Goal: Information Seeking & Learning: Find contact information

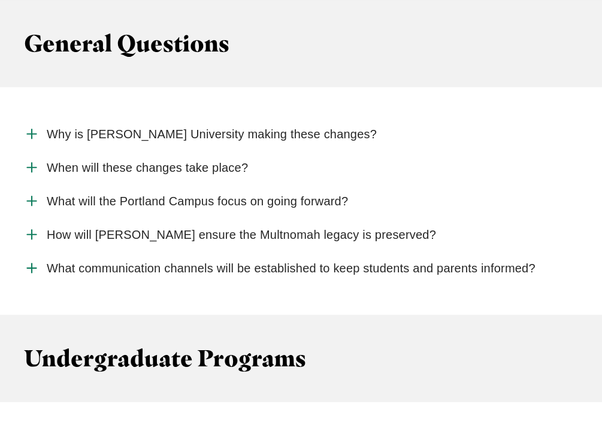
scroll to position [1195, 0]
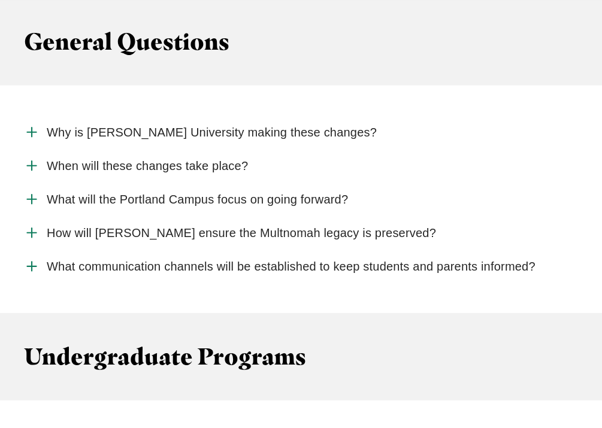
click at [335, 198] on span "What will the Portland Campus focus on going forward?" at bounding box center [197, 199] width 301 height 15
click at [0, 0] on input "What will the Portland Campus focus on going forward?" at bounding box center [0, 0] width 0 height 0
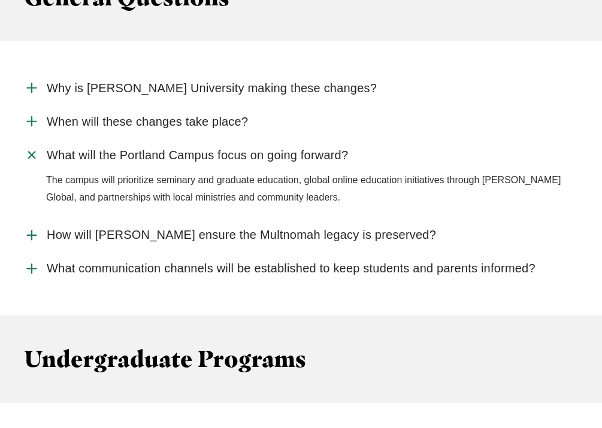
scroll to position [1241, 0]
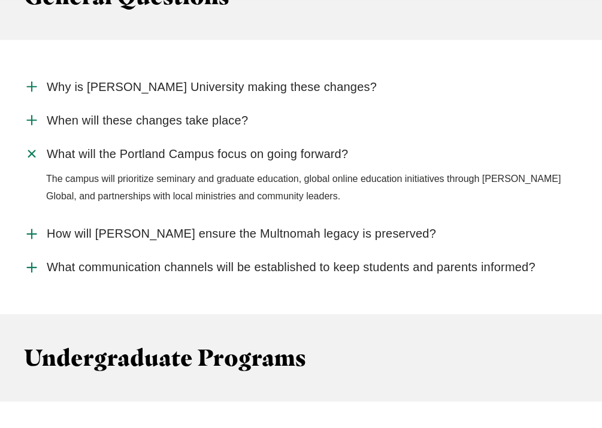
click at [335, 150] on span "What will the Portland Campus focus on going forward?" at bounding box center [197, 154] width 301 height 15
click at [0, 0] on input "What will the Portland Campus focus on going forward?" at bounding box center [0, 0] width 0 height 0
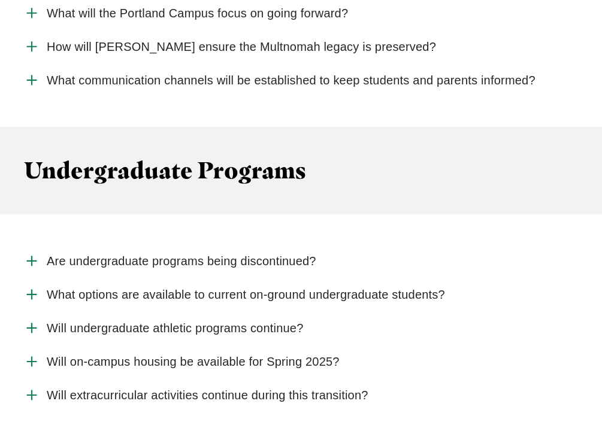
scroll to position [1383, 0]
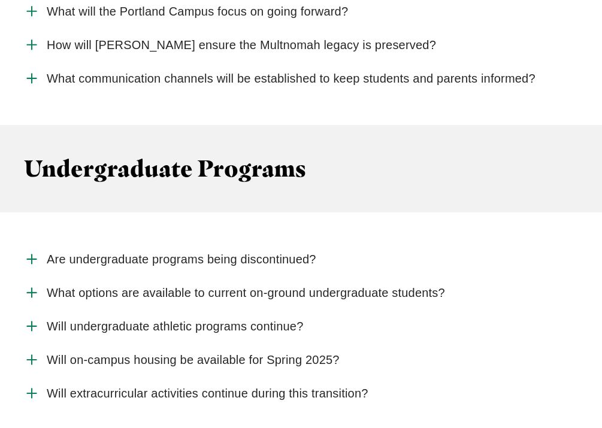
click at [501, 72] on span "What communication channels will be established to keep students and parents in…" at bounding box center [291, 78] width 488 height 15
click at [0, 0] on input "What communication channels will be established to keep students and parents in…" at bounding box center [0, 0] width 0 height 0
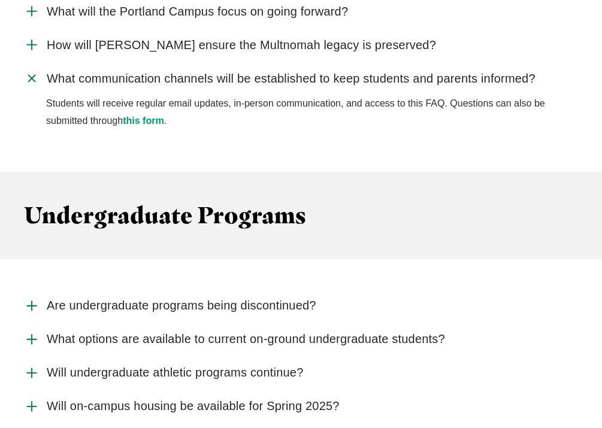
click at [514, 86] on label "What communication channels will be established to keep students and parents in…" at bounding box center [301, 79] width 554 height 34
click at [0, 0] on input "What communication channels will be established to keep students and parents in…" at bounding box center [0, 0] width 0 height 0
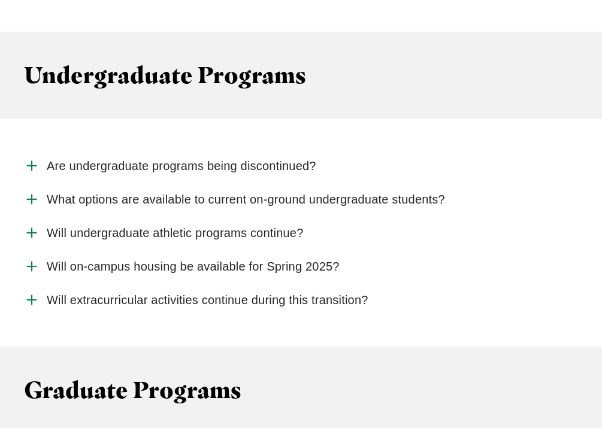
scroll to position [1481, 0]
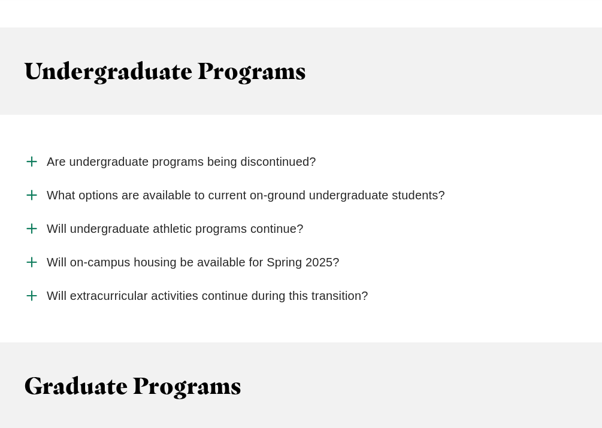
click at [301, 160] on span "Are undergraduate programs being discontinued?" at bounding box center [181, 161] width 269 height 15
click at [0, 0] on input "Are undergraduate programs being discontinued?" at bounding box center [0, 0] width 0 height 0
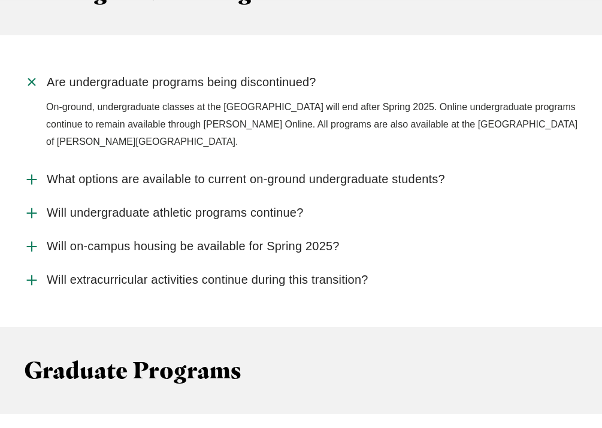
scroll to position [1561, 0]
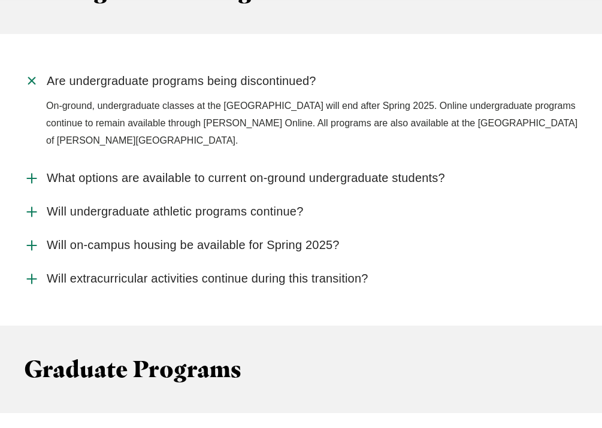
click at [311, 110] on p "On-ground, undergraduate classes at the [GEOGRAPHIC_DATA] will end after Spring…" at bounding box center [312, 123] width 532 height 51
click at [290, 80] on span "Are undergraduate programs being discontinued?" at bounding box center [181, 81] width 269 height 15
click at [0, 0] on input "Are undergraduate programs being discontinued?" at bounding box center [0, 0] width 0 height 0
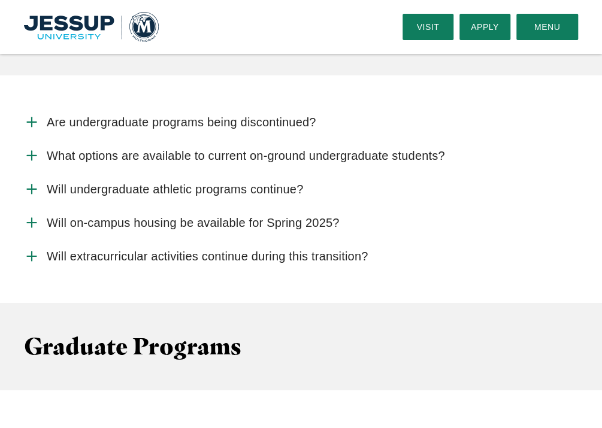
scroll to position [1521, 0]
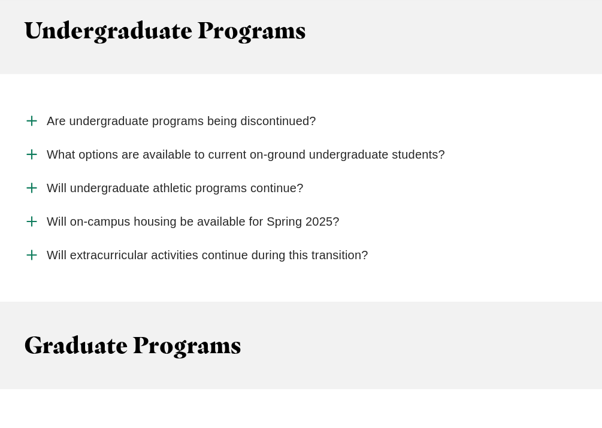
click at [321, 220] on span "Will on-campus housing be available for Spring 2025?" at bounding box center [193, 221] width 292 height 15
click at [0, 0] on input "Will on-campus housing be available for Spring 2025?" at bounding box center [0, 0] width 0 height 0
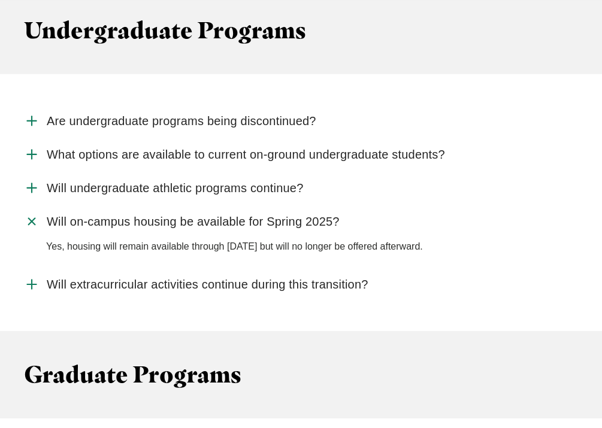
click at [326, 220] on span "Will on-campus housing be available for Spring 2025?" at bounding box center [193, 221] width 292 height 15
click at [0, 0] on input "Will on-campus housing be available for Spring 2025?" at bounding box center [0, 0] width 0 height 0
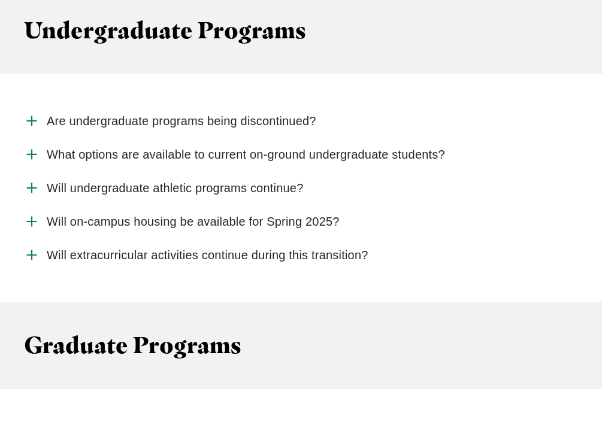
click at [289, 196] on label "Will undergraduate athletic programs continue?" at bounding box center [301, 188] width 554 height 34
click at [0, 0] on input "Will undergraduate athletic programs continue?" at bounding box center [0, 0] width 0 height 0
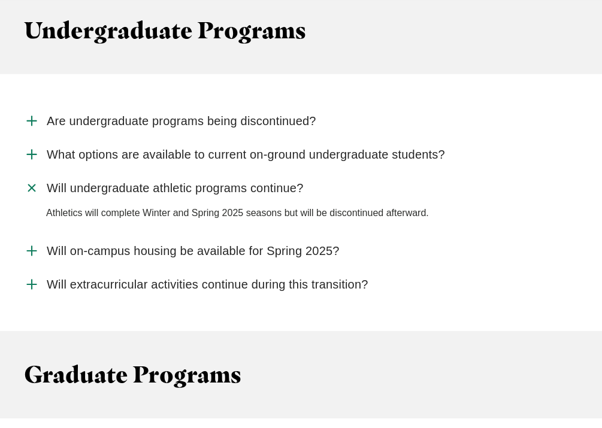
click at [284, 192] on span "Will undergraduate athletic programs continue?" at bounding box center [175, 188] width 256 height 15
click at [0, 0] on input "Will undergraduate athletic programs continue?" at bounding box center [0, 0] width 0 height 0
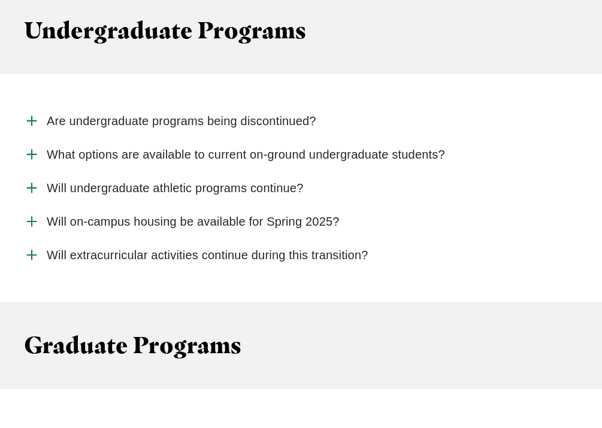
click at [430, 152] on span "What options are available to current on-ground undergraduate students?" at bounding box center [246, 154] width 398 height 15
click at [0, 0] on input "What options are available to current on-ground undergraduate students?" at bounding box center [0, 0] width 0 height 0
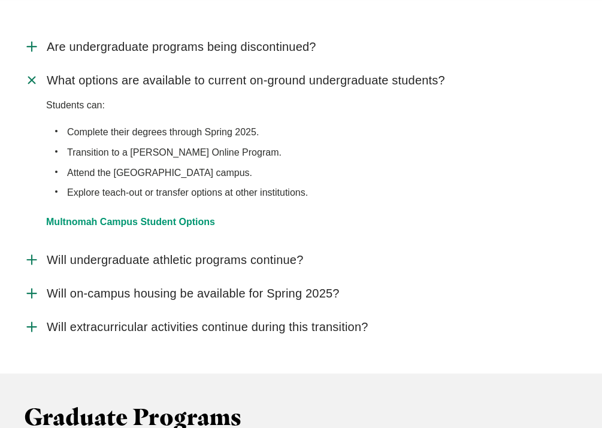
scroll to position [1596, 0]
click at [196, 225] on link "Multnomah Campus Student Options" at bounding box center [130, 221] width 169 height 10
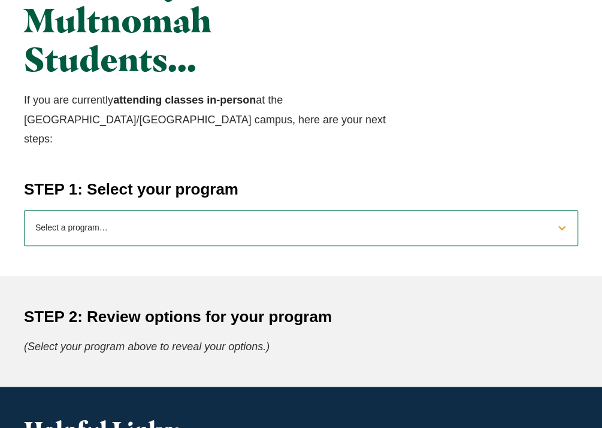
scroll to position [412, 0]
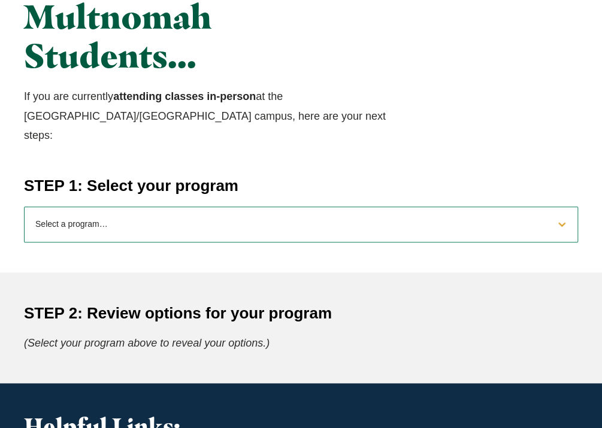
click at [435, 333] on p "(Select your program above to reveal your options.)" at bounding box center [301, 342] width 554 height 19
click at [560, 207] on select "Select a program… BS Bible and Theology BS Biology BS Business Administration B…" at bounding box center [301, 225] width 554 height 36
select select "2025biology"
click at [24, 207] on select "Select a program… BS Bible and Theology BS Biology BS Business Administration B…" at bounding box center [301, 225] width 554 height 36
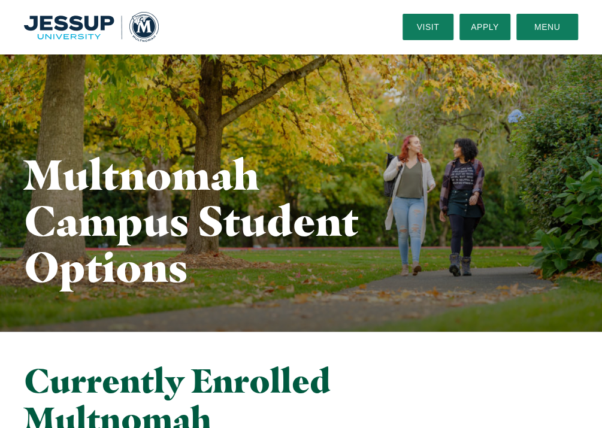
scroll to position [0, 0]
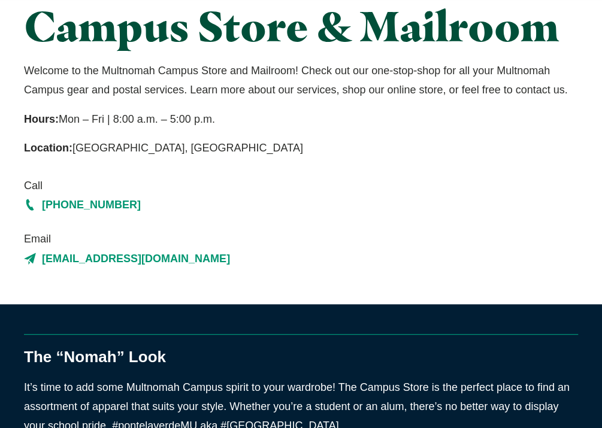
scroll to position [91, 0]
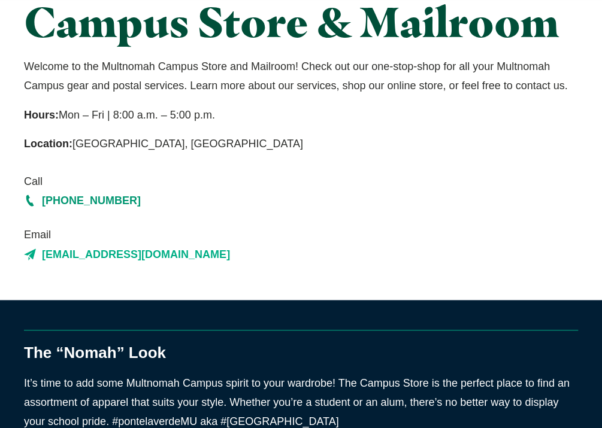
click at [147, 254] on link "[EMAIL_ADDRESS][DOMAIN_NAME]" at bounding box center [301, 254] width 554 height 19
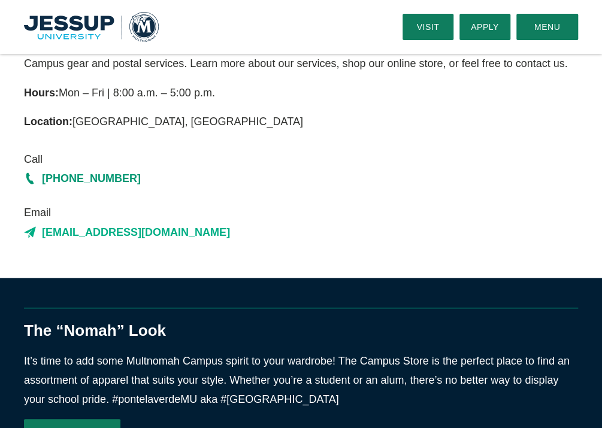
scroll to position [112, 0]
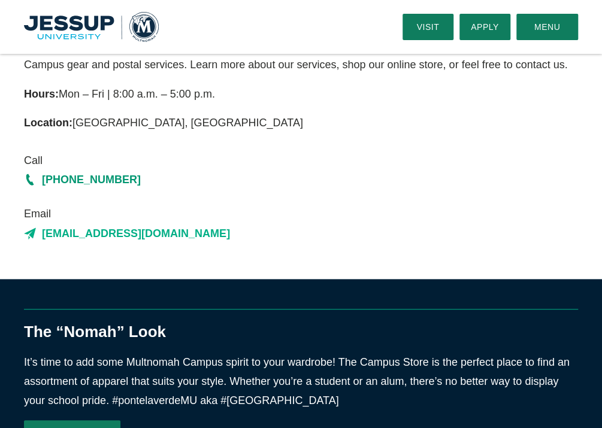
click at [27, 235] on icon at bounding box center [30, 234] width 12 height 12
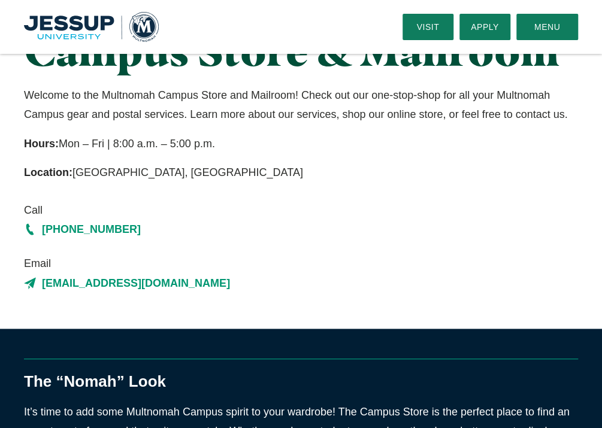
scroll to position [0, 0]
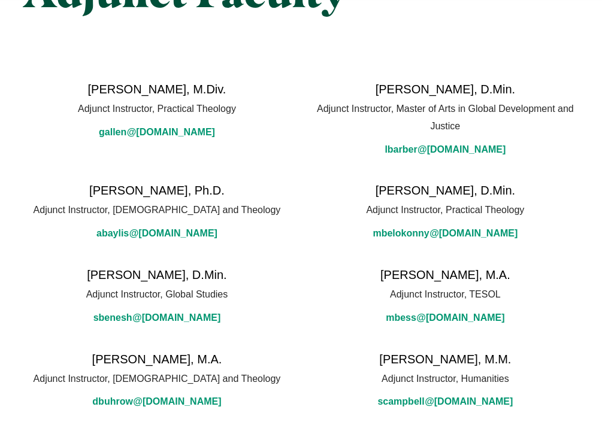
scroll to position [127, 0]
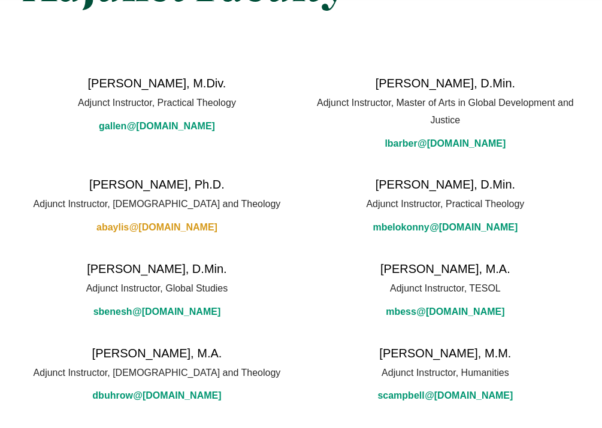
click at [193, 233] on span "@multnomah.edu" at bounding box center [173, 227] width 88 height 17
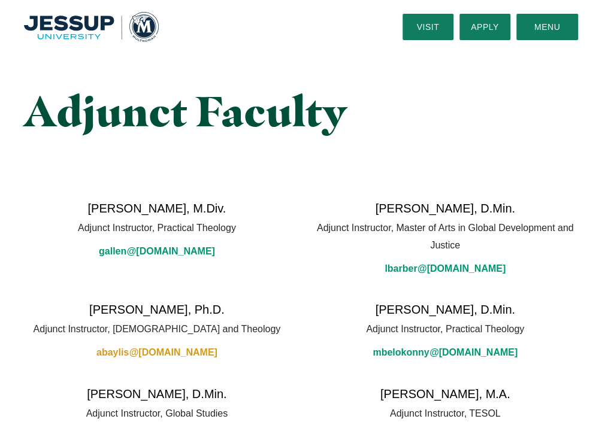
scroll to position [0, 0]
